Goal: Check status: Check status

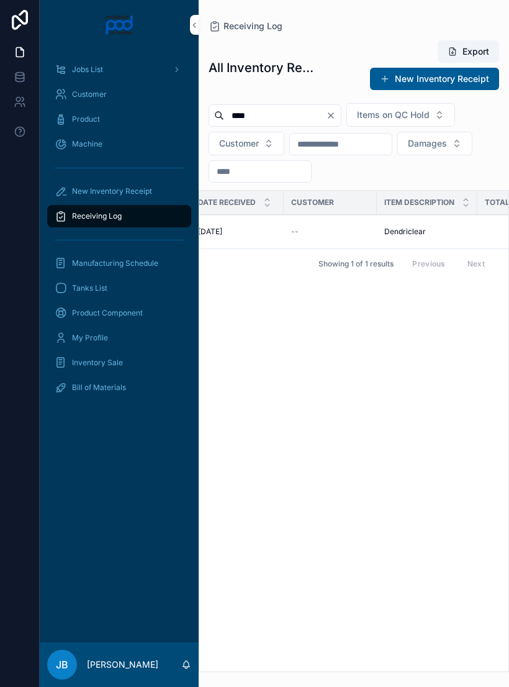
scroll to position [0, 295]
click at [406, 235] on span "Dendriclear" at bounding box center [399, 232] width 42 height 10
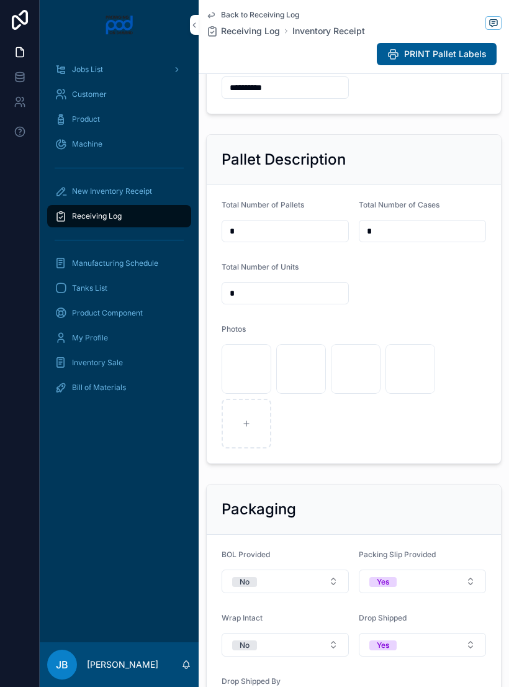
scroll to position [375, 0]
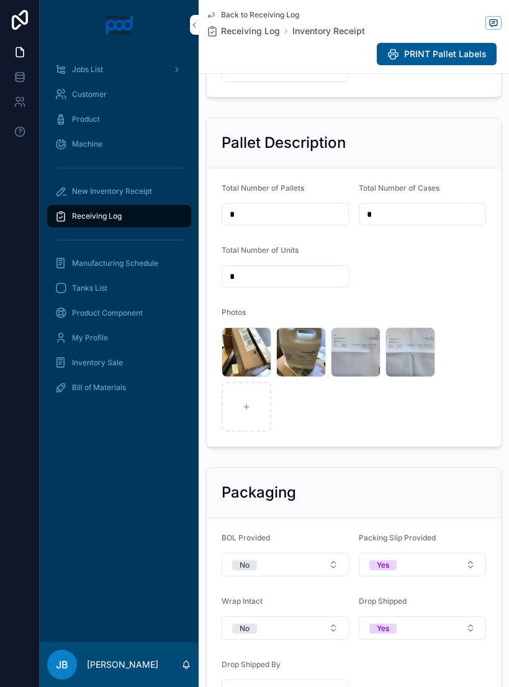
click at [305, 369] on div "image .jpg" at bounding box center [301, 352] width 50 height 50
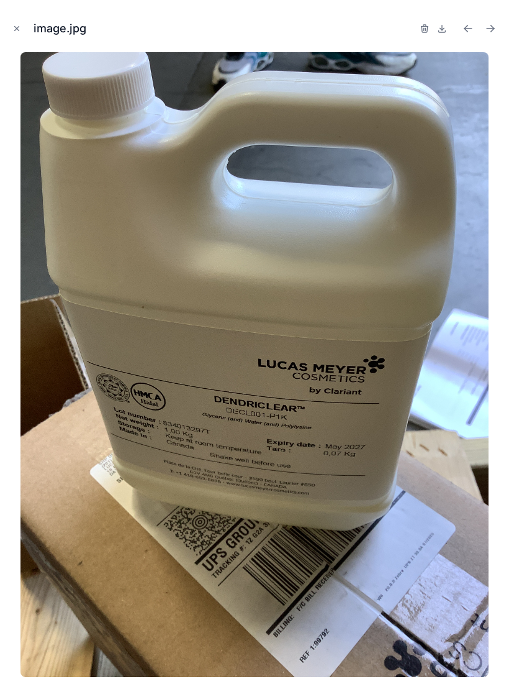
scroll to position [19, 0]
click at [23, 26] on button "Close modal" at bounding box center [17, 29] width 14 height 14
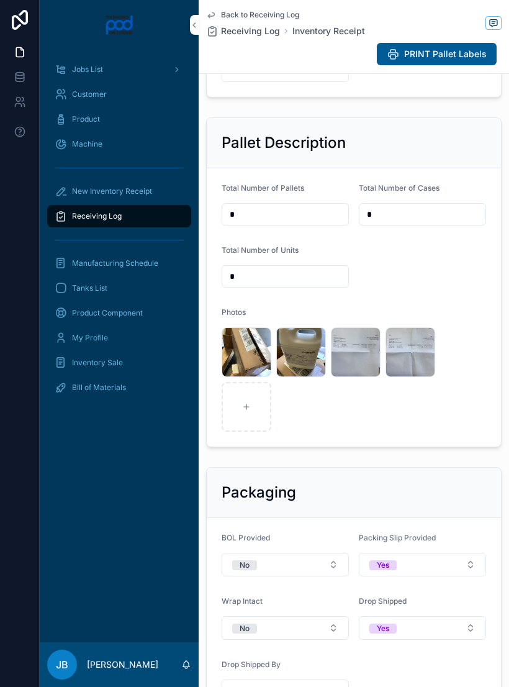
click at [375, 350] on div "image .jpg" at bounding box center [356, 352] width 50 height 50
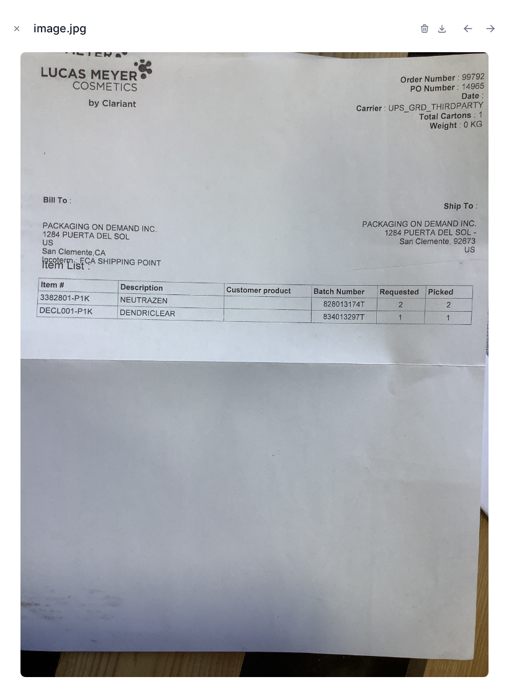
click at [22, 32] on button "Close modal" at bounding box center [17, 29] width 14 height 14
click at [22, 46] on icon at bounding box center [20, 52] width 12 height 12
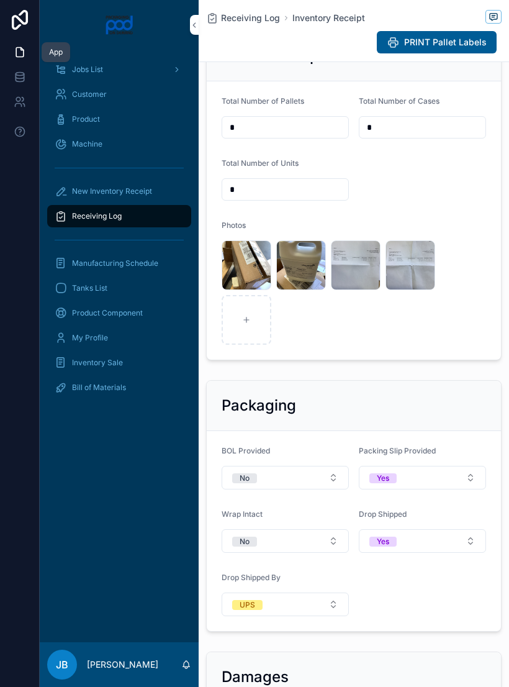
scroll to position [458, 0]
